Goal: Transaction & Acquisition: Register for event/course

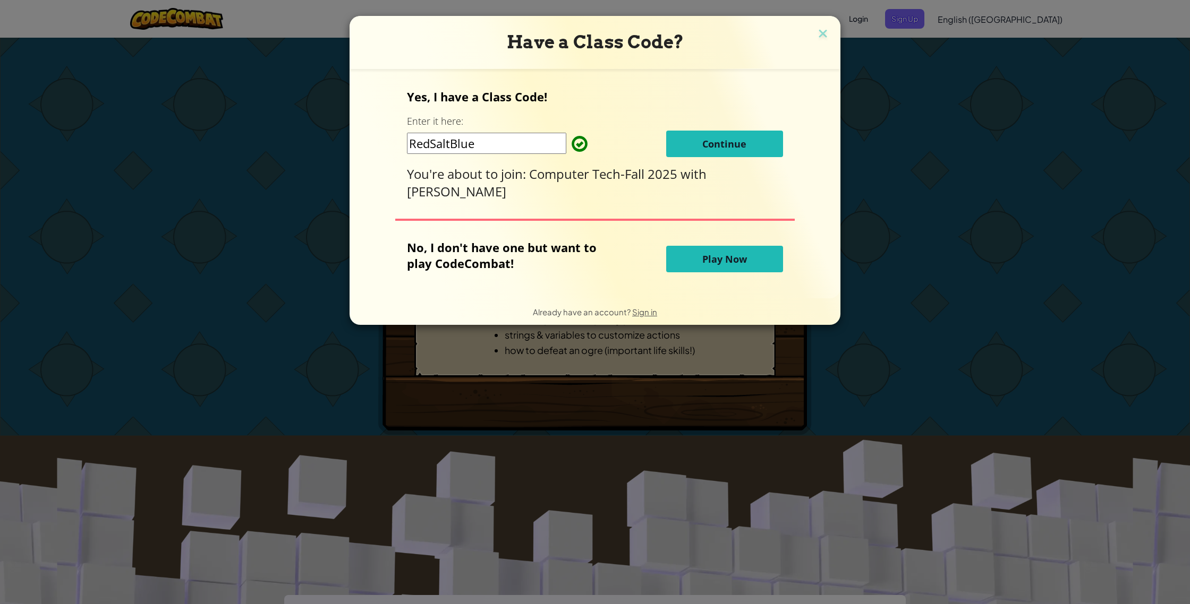
click at [729, 132] on button "Continue" at bounding box center [724, 144] width 117 height 27
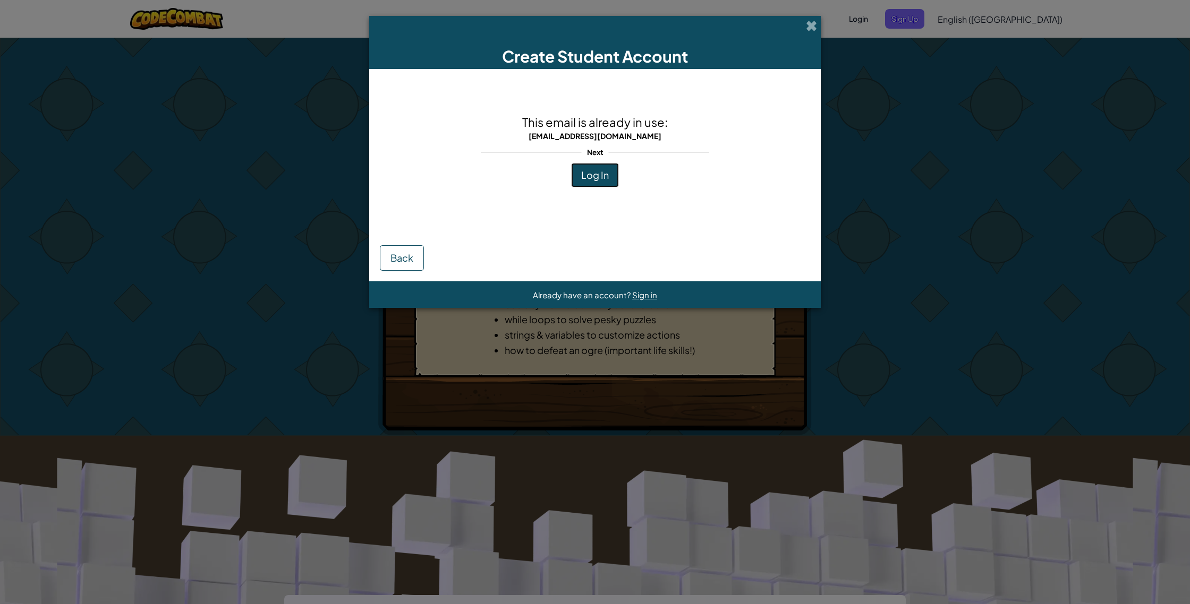
click at [585, 176] on span "Log In" at bounding box center [595, 175] width 28 height 12
